Goal: Task Accomplishment & Management: Complete application form

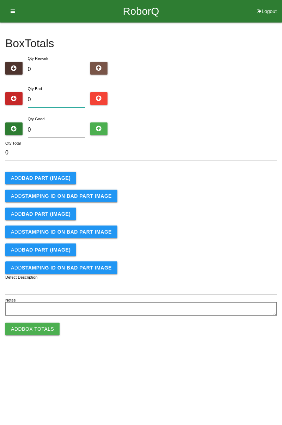
click at [64, 96] on input "0" at bounding box center [56, 99] width 57 height 15
type input "1"
type input "12"
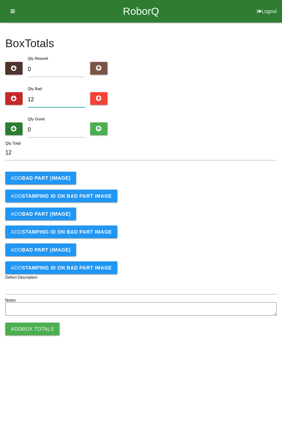
type input "12"
click at [62, 133] on input "0" at bounding box center [56, 130] width 57 height 15
type input "6"
type input "18"
type input "62"
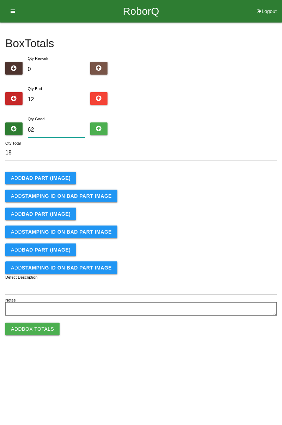
type input "74"
type input "6"
type input "18"
type input "0"
type input "12"
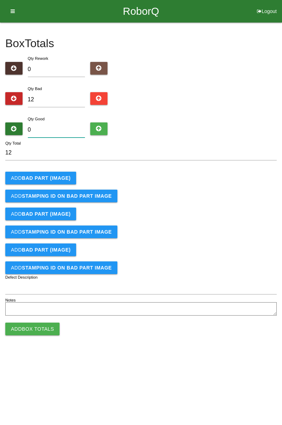
type input "7"
type input "19"
type input "72"
type input "84"
type input "72"
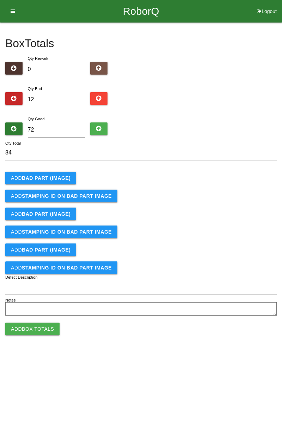
click at [55, 180] on b "BAD PART (IMAGE)" at bounding box center [46, 178] width 49 height 6
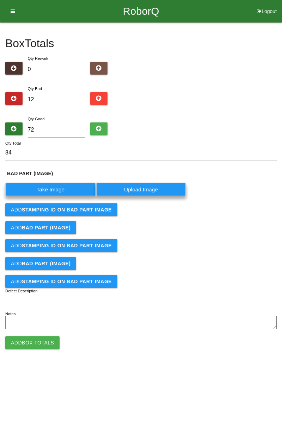
click at [60, 190] on label "Take Image" at bounding box center [50, 190] width 91 height 14
click at [0, 0] on \(IMAGE\) "Take Image" at bounding box center [0, 0] width 0 height 0
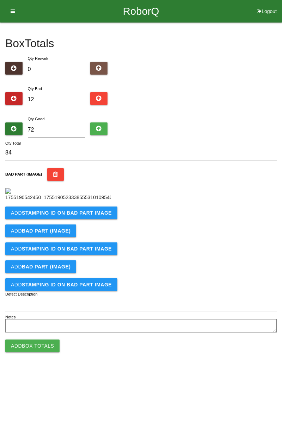
click at [90, 219] on button "Add STAMPING ID on BAD PART Image" at bounding box center [61, 213] width 112 height 13
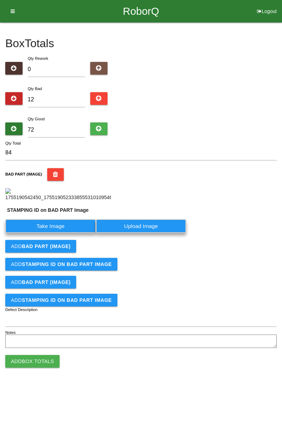
click at [63, 233] on label "Take Image" at bounding box center [50, 226] width 91 height 14
click at [0, 0] on PART "Take Image" at bounding box center [0, 0] width 0 height 0
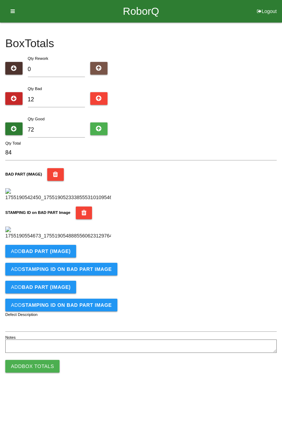
scroll to position [155, 0]
click at [64, 258] on button "Add BAD PART (IMAGE)" at bounding box center [40, 251] width 71 height 13
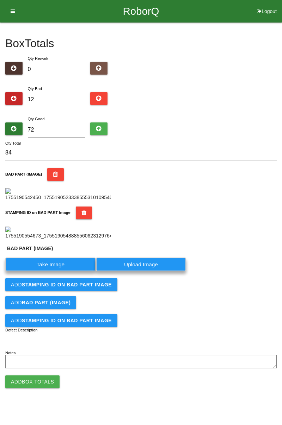
click at [61, 272] on label "Take Image" at bounding box center [50, 265] width 91 height 14
click at [0, 0] on \(IMAGE\) "Take Image" at bounding box center [0, 0] width 0 height 0
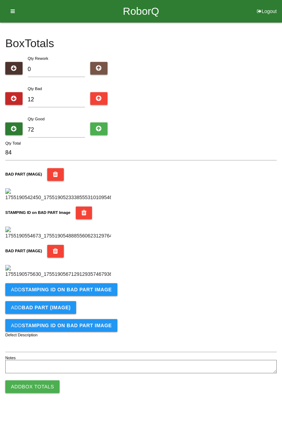
scroll to position [270, 0]
click at [74, 293] on b "STAMPING ID on BAD PART Image" at bounding box center [67, 290] width 90 height 6
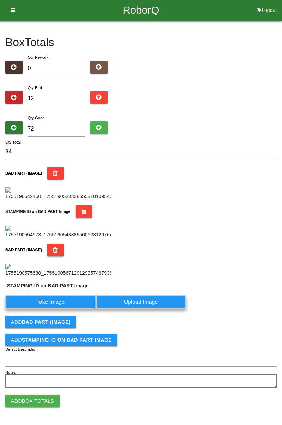
click at [60, 309] on label "Take Image" at bounding box center [50, 302] width 91 height 14
click at [0, 0] on PART "Take Image" at bounding box center [0, 0] width 0 height 0
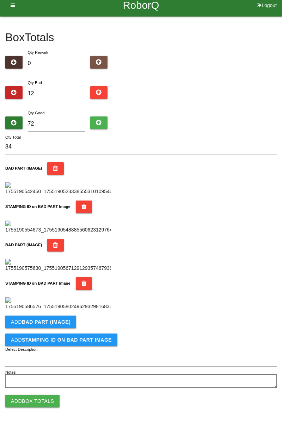
scroll to position [386, 0]
click at [63, 325] on b "BAD PART (IMAGE)" at bounding box center [46, 322] width 49 height 6
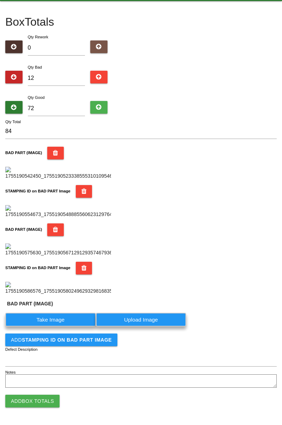
click at [61, 327] on label "Take Image" at bounding box center [50, 320] width 91 height 14
click at [0, 0] on \(IMAGE\) "Take Image" at bounding box center [0, 0] width 0 height 0
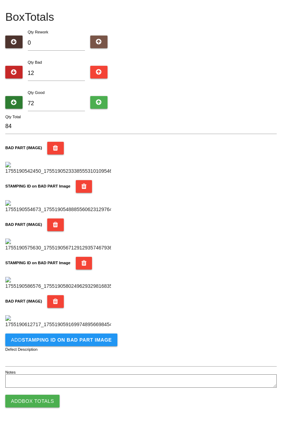
scroll to position [401, 0]
click at [71, 341] on b "STAMPING ID on BAD PART Image" at bounding box center [67, 340] width 90 height 6
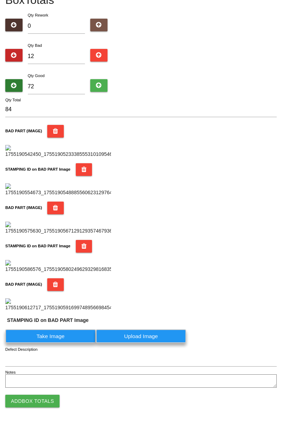
click at [58, 343] on label "Take Image" at bounding box center [50, 337] width 91 height 14
click at [0, 0] on PART "Take Image" at bounding box center [0, 0] width 0 height 0
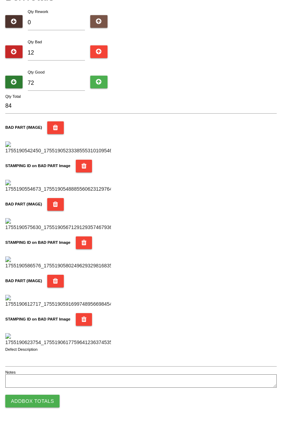
scroll to position [617, 0]
click at [50, 397] on button "Add Box Totals" at bounding box center [32, 401] width 54 height 13
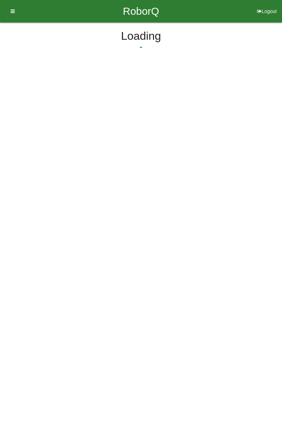
scroll to position [0, 0]
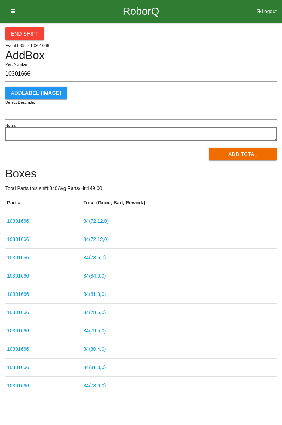
type input "10301666"
click at [250, 153] on button "Add Total" at bounding box center [243, 154] width 68 height 13
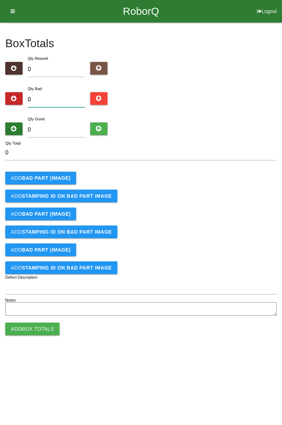
click at [62, 100] on input "0" at bounding box center [56, 99] width 57 height 15
type input "8"
click at [68, 127] on input "0" at bounding box center [56, 130] width 57 height 15
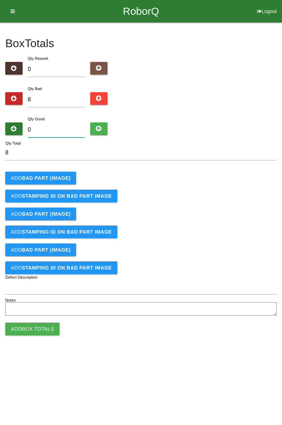
type input "7"
type input "15"
type input "74"
type input "82"
type input "7"
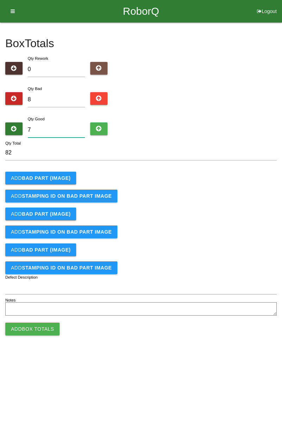
type input "15"
type input "74"
type input "82"
type input "7"
type input "15"
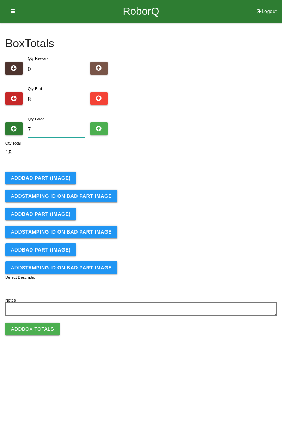
type input "76"
type input "84"
type input "76"
click at [60, 180] on b "BAD PART (IMAGE)" at bounding box center [46, 178] width 49 height 6
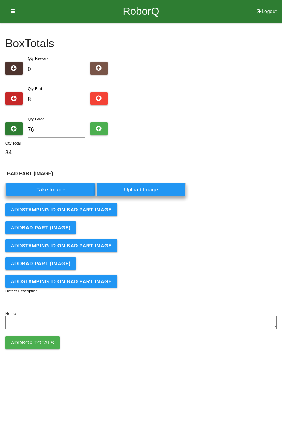
click at [62, 189] on label "Take Image" at bounding box center [50, 190] width 91 height 14
click at [0, 0] on \(IMAGE\) "Take Image" at bounding box center [0, 0] width 0 height 0
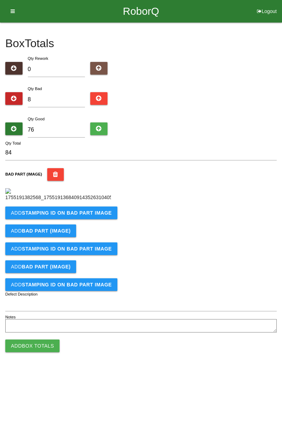
click at [56, 216] on b "STAMPING ID on BAD PART Image" at bounding box center [67, 213] width 90 height 6
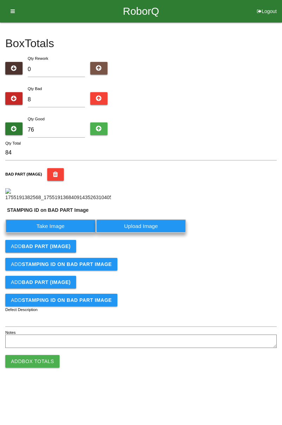
click at [53, 233] on label "Take Image" at bounding box center [50, 226] width 91 height 14
click at [0, 0] on PART "Take Image" at bounding box center [0, 0] width 0 height 0
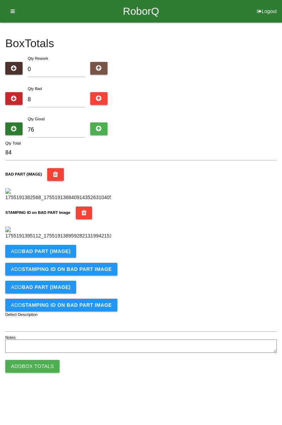
scroll to position [155, 0]
click at [189, 240] on div "STAMPING ID on BAD PART Image" at bounding box center [140, 223] width 271 height 33
click at [81, 207] on icon "button" at bounding box center [83, 213] width 5 height 13
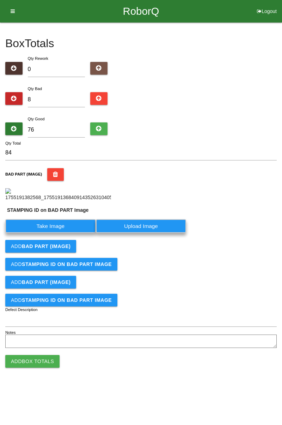
click at [56, 233] on label "Take Image" at bounding box center [50, 226] width 91 height 14
click at [0, 0] on PART "Take Image" at bounding box center [0, 0] width 0 height 0
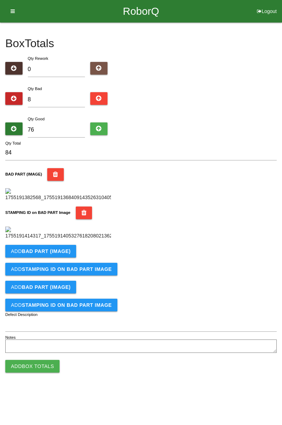
scroll to position [113, 0]
click at [54, 258] on button "Add BAD PART (IMAGE)" at bounding box center [40, 251] width 71 height 13
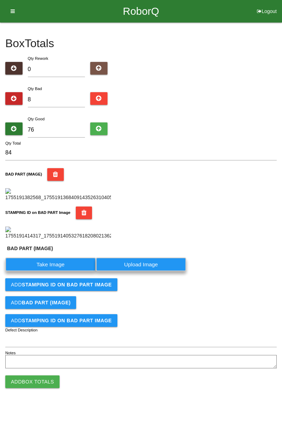
click at [54, 272] on label "Take Image" at bounding box center [50, 265] width 91 height 14
click at [0, 0] on \(IMAGE\) "Take Image" at bounding box center [0, 0] width 0 height 0
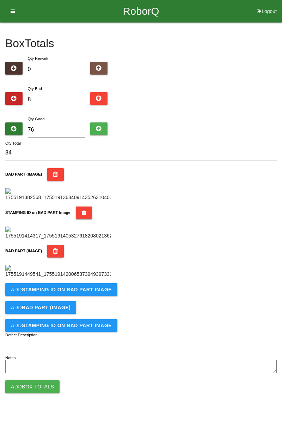
scroll to position [270, 0]
click at [77, 296] on button "Add STAMPING ID on BAD PART Image" at bounding box center [61, 289] width 112 height 13
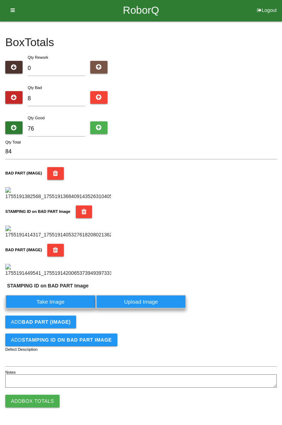
click at [67, 309] on label "Take Image" at bounding box center [50, 302] width 91 height 14
click at [0, 0] on PART "Take Image" at bounding box center [0, 0] width 0 height 0
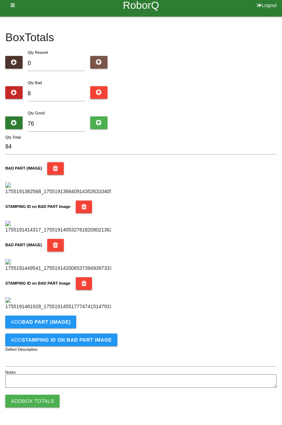
scroll to position [386, 0]
click at [68, 320] on button "Add BAD PART (IMAGE)" at bounding box center [40, 322] width 71 height 13
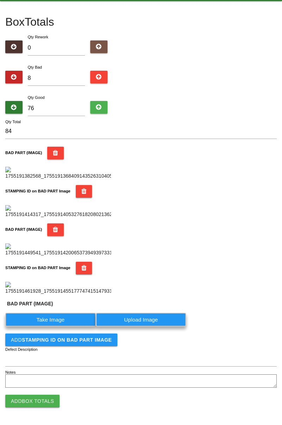
click at [63, 327] on label "Take Image" at bounding box center [50, 320] width 91 height 14
click at [0, 0] on \(IMAGE\) "Take Image" at bounding box center [0, 0] width 0 height 0
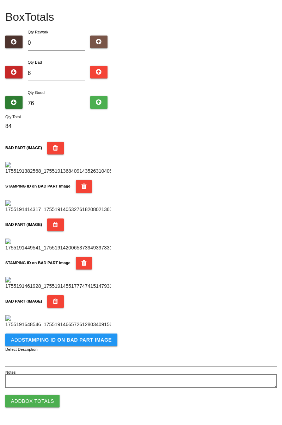
scroll to position [501, 0]
click at [80, 343] on button "Add STAMPING ID on BAD PART Image" at bounding box center [61, 340] width 112 height 13
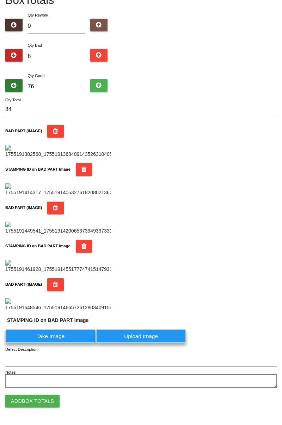
click at [63, 343] on label "Take Image" at bounding box center [50, 337] width 91 height 14
click at [0, 0] on PART "Take Image" at bounding box center [0, 0] width 0 height 0
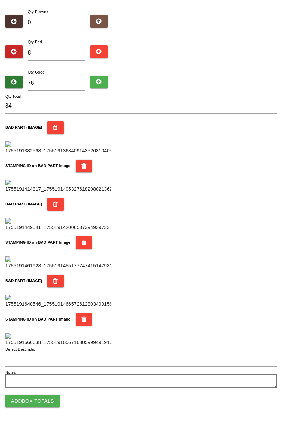
scroll to position [617, 0]
click at [43, 397] on button "Add Box Totals" at bounding box center [32, 401] width 54 height 13
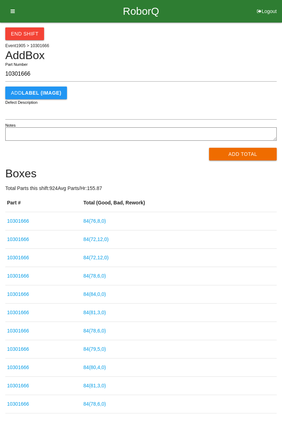
type input "10301666"
click at [247, 154] on button "Add Total" at bounding box center [243, 154] width 68 height 13
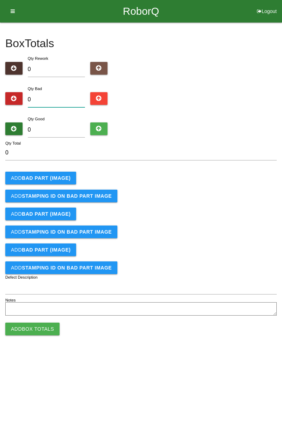
click at [70, 103] on input "0" at bounding box center [56, 99] width 57 height 15
type input "3"
click at [64, 128] on input "0" at bounding box center [56, 130] width 57 height 15
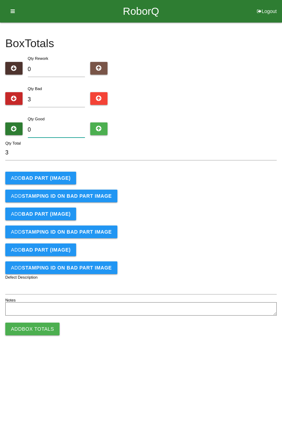
type input "8"
type input "11"
type input "81"
type input "84"
type input "81"
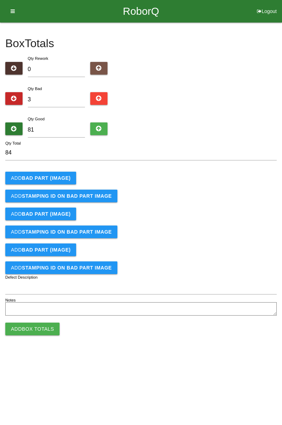
click at [42, 173] on button "Add BAD PART (IMAGE)" at bounding box center [40, 178] width 71 height 13
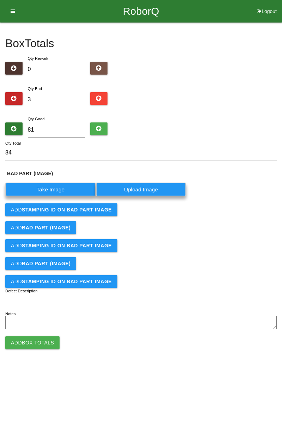
click at [57, 186] on label "Take Image" at bounding box center [50, 190] width 91 height 14
click at [0, 0] on \(IMAGE\) "Take Image" at bounding box center [0, 0] width 0 height 0
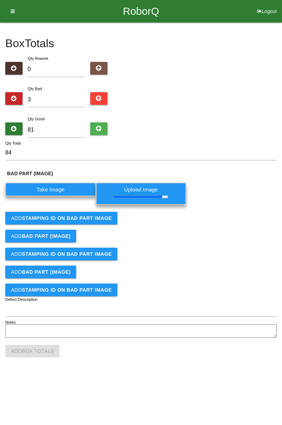
click at [66, 220] on b "STAMPING ID on BAD PART Image" at bounding box center [67, 219] width 90 height 6
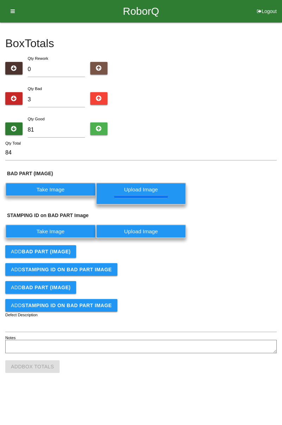
click at [53, 232] on label "Take Image" at bounding box center [50, 232] width 91 height 14
click at [0, 0] on PART "Take Image" at bounding box center [0, 0] width 0 height 0
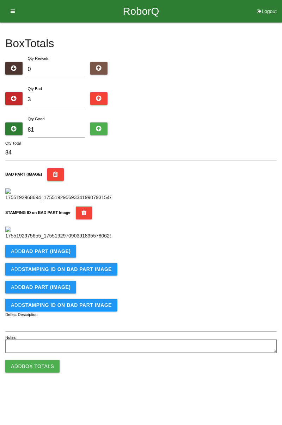
scroll to position [155, 0]
click at [57, 258] on button "Add BAD PART (IMAGE)" at bounding box center [40, 251] width 71 height 13
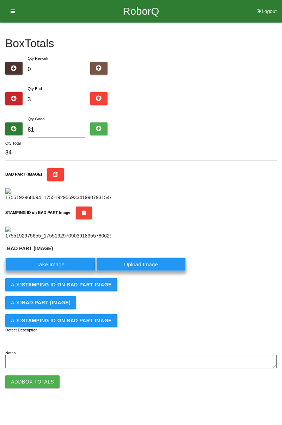
click at [57, 272] on label "Take Image" at bounding box center [50, 265] width 91 height 14
click at [0, 0] on \(IMAGE\) "Take Image" at bounding box center [0, 0] width 0 height 0
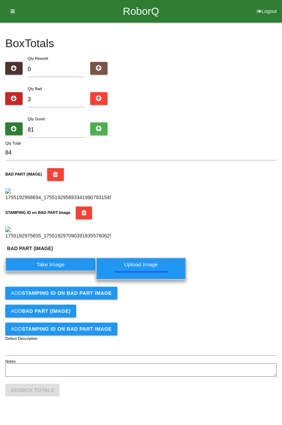
click at [80, 300] on button "Add STAMPING ID on BAD PART Image" at bounding box center [61, 293] width 112 height 13
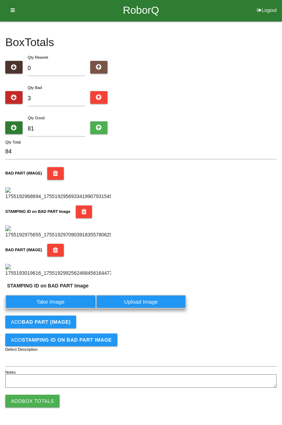
click at [63, 309] on label "Take Image" at bounding box center [50, 302] width 91 height 14
click at [0, 0] on PART "Take Image" at bounding box center [0, 0] width 0 height 0
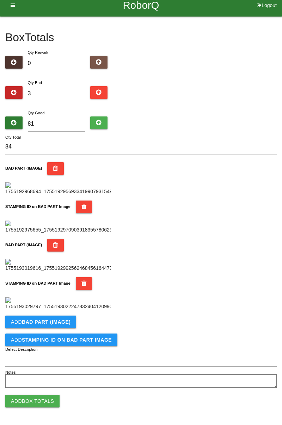
scroll to position [386, 0]
click at [62, 325] on button "Add BAD PART (IMAGE)" at bounding box center [40, 322] width 71 height 13
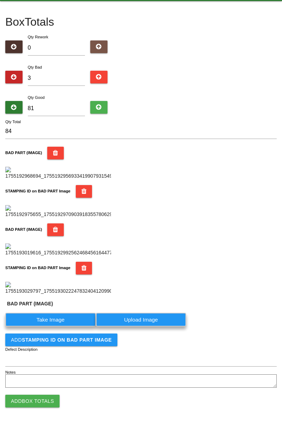
click at [64, 327] on label "Take Image" at bounding box center [50, 320] width 91 height 14
click at [0, 0] on \(IMAGE\) "Take Image" at bounding box center [0, 0] width 0 height 0
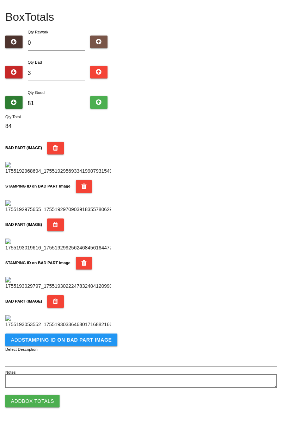
scroll to position [501, 0]
click at [77, 335] on button "Add STAMPING ID on BAD PART Image" at bounding box center [61, 340] width 112 height 13
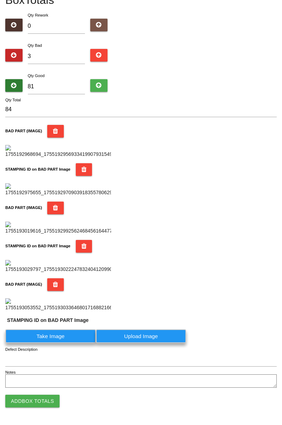
click at [50, 343] on label "Take Image" at bounding box center [50, 337] width 91 height 14
click at [0, 0] on PART "Take Image" at bounding box center [0, 0] width 0 height 0
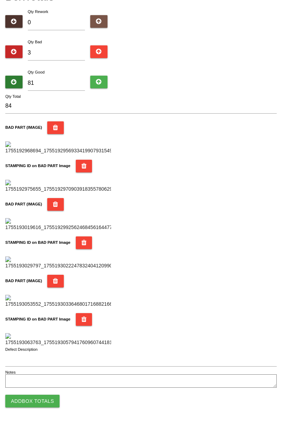
scroll to position [617, 0]
click at [45, 401] on button "Add Box Totals" at bounding box center [32, 401] width 54 height 13
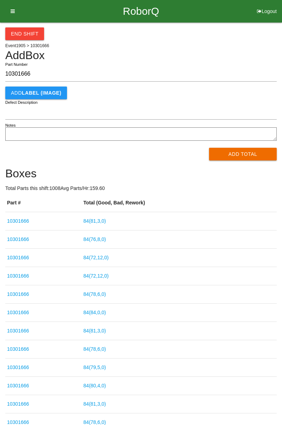
type input "10301666"
click at [281, 93] on div "End Shift Event 1905 > 10301666 Add Box 10301666 Part Number Add LABEL (IMAGE) …" at bounding box center [141, 228] width 282 height 410
